Goal: Information Seeking & Learning: Find contact information

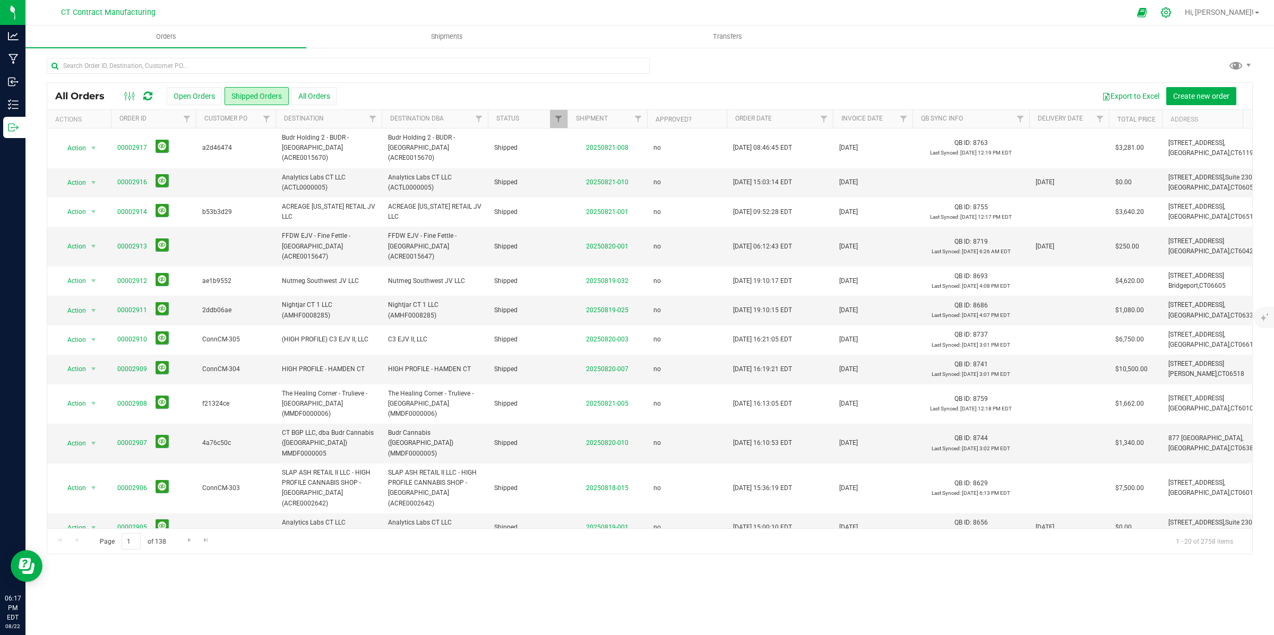
click at [1171, 14] on icon at bounding box center [1165, 12] width 11 height 11
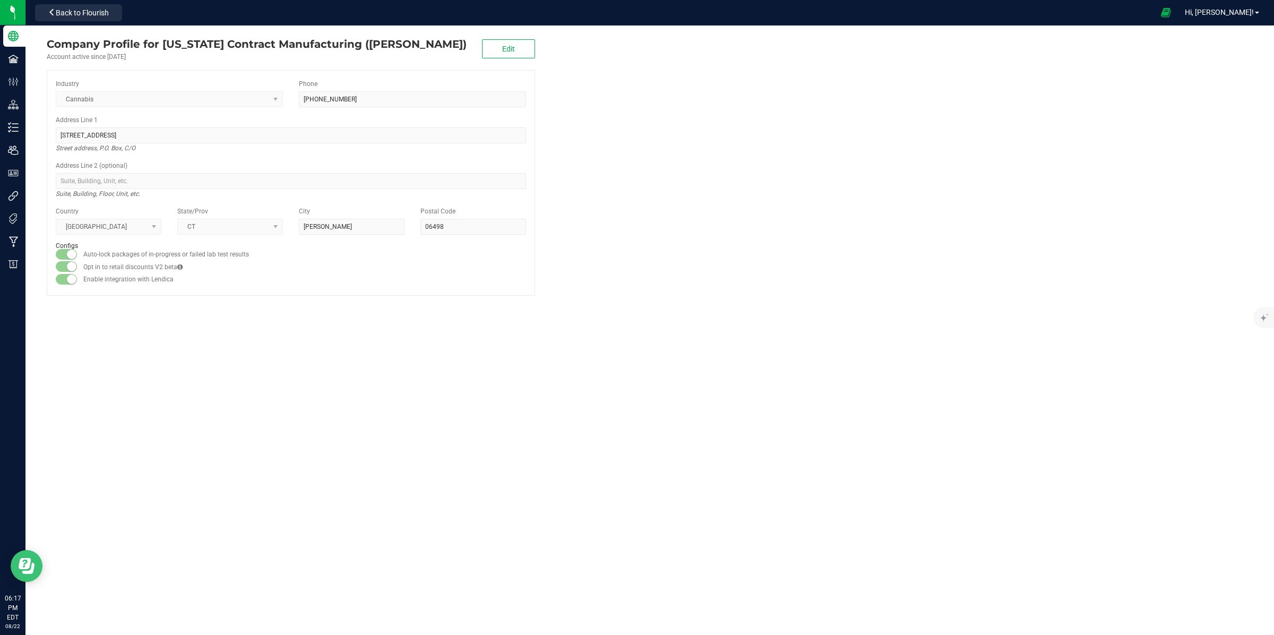
click at [34, 560] on button "Open Resource Center" at bounding box center [27, 566] width 32 height 32
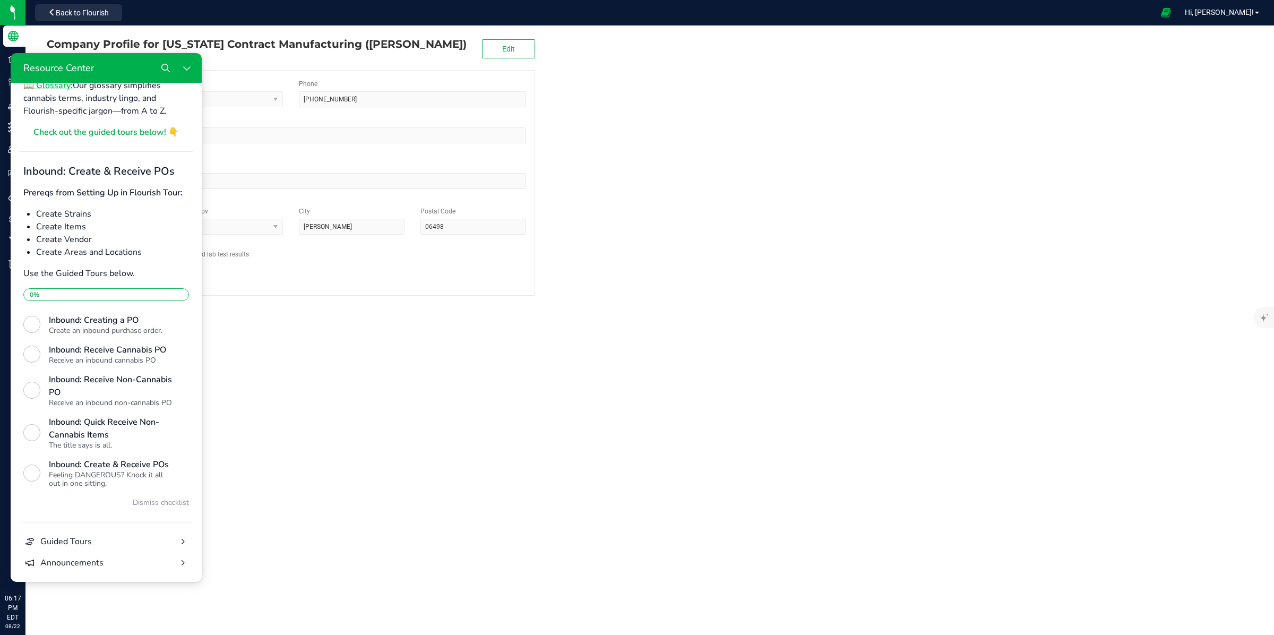
scroll to position [254, 0]
drag, startPoint x: 511, startPoint y: 508, endPoint x: 519, endPoint y: 499, distance: 12.0
click at [517, 503] on div "Company Profile for [US_STATE] Contract Manufacturing ([PERSON_NAME]) Account a…" at bounding box center [649, 329] width 1248 height 609
click at [85, 11] on span "Back to Flourish" at bounding box center [82, 12] width 53 height 8
click at [19, 9] on img at bounding box center [43, 12] width 71 height 25
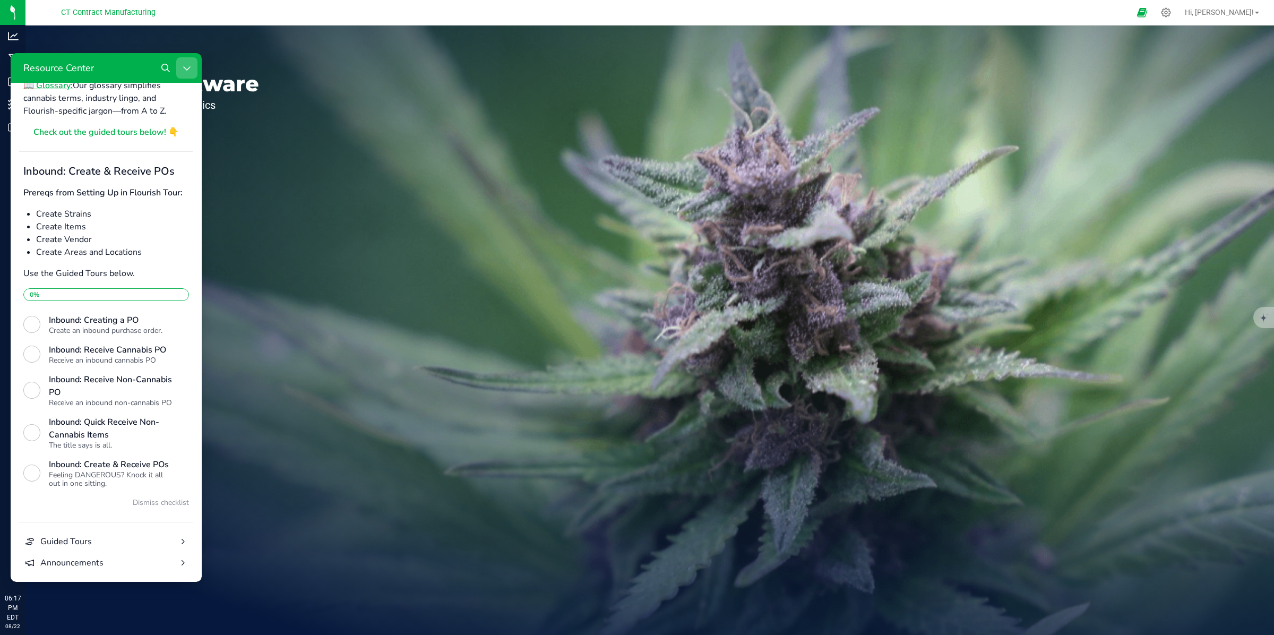
click at [181, 66] on button "Close Resource Center" at bounding box center [186, 67] width 21 height 21
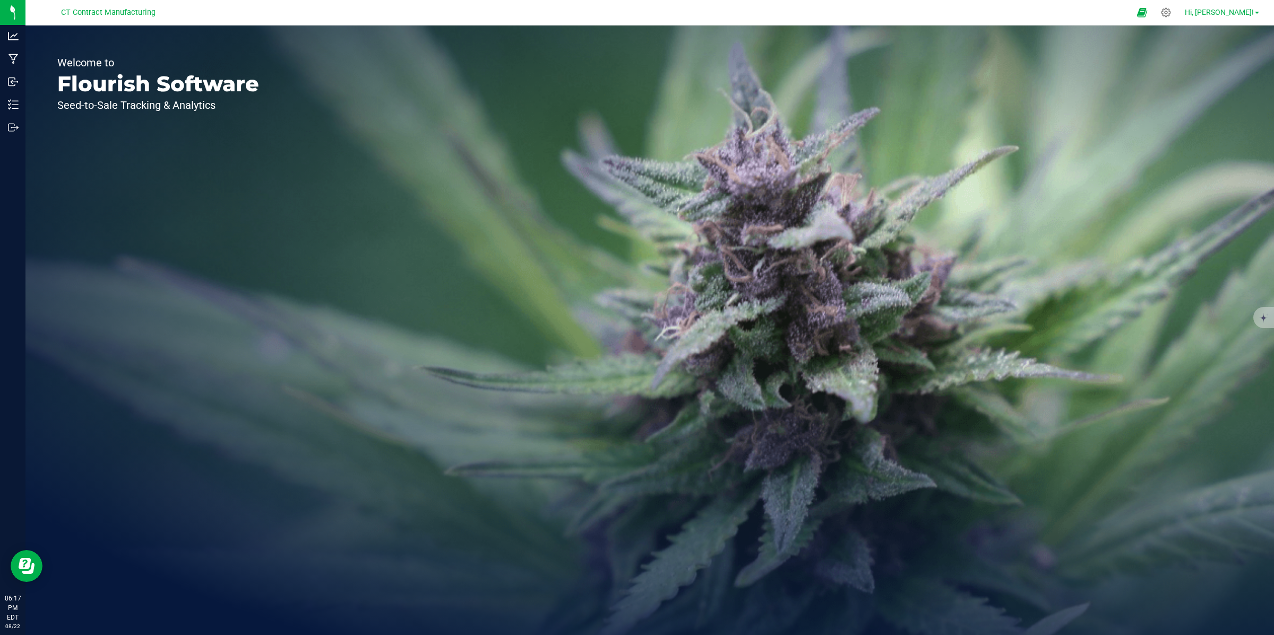
click at [1238, 11] on span "Hi, [PERSON_NAME]!" at bounding box center [1218, 12] width 69 height 8
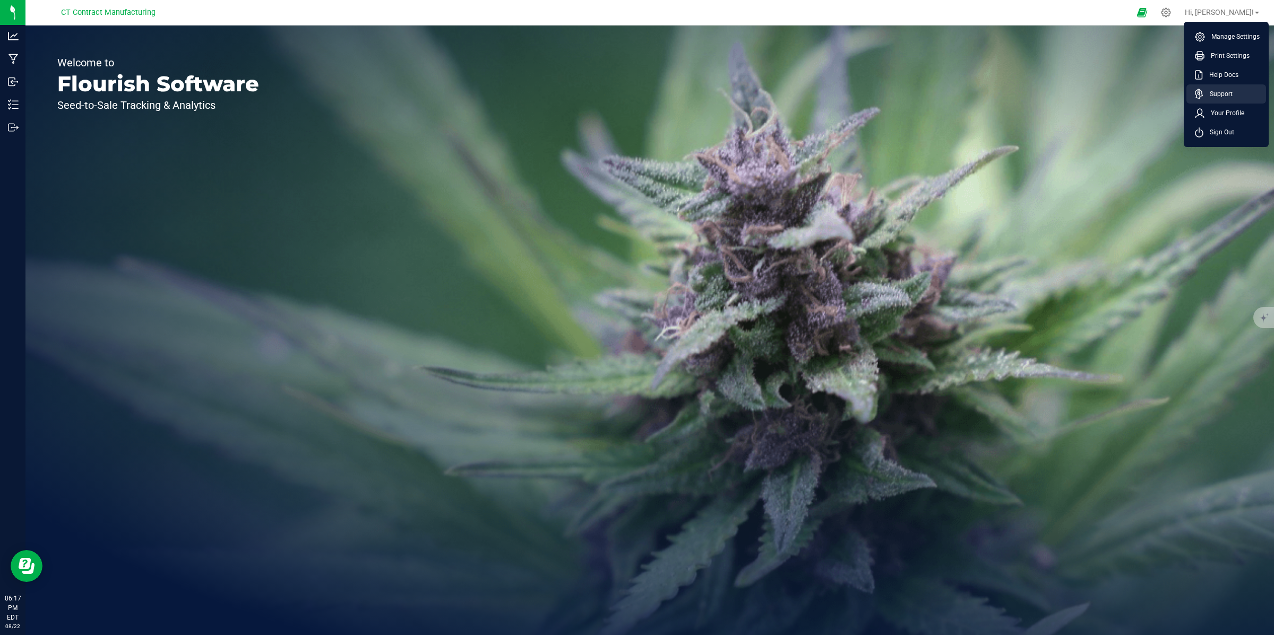
click at [1214, 90] on span "Support" at bounding box center [1217, 94] width 29 height 11
